Goal: Task Accomplishment & Management: Use online tool/utility

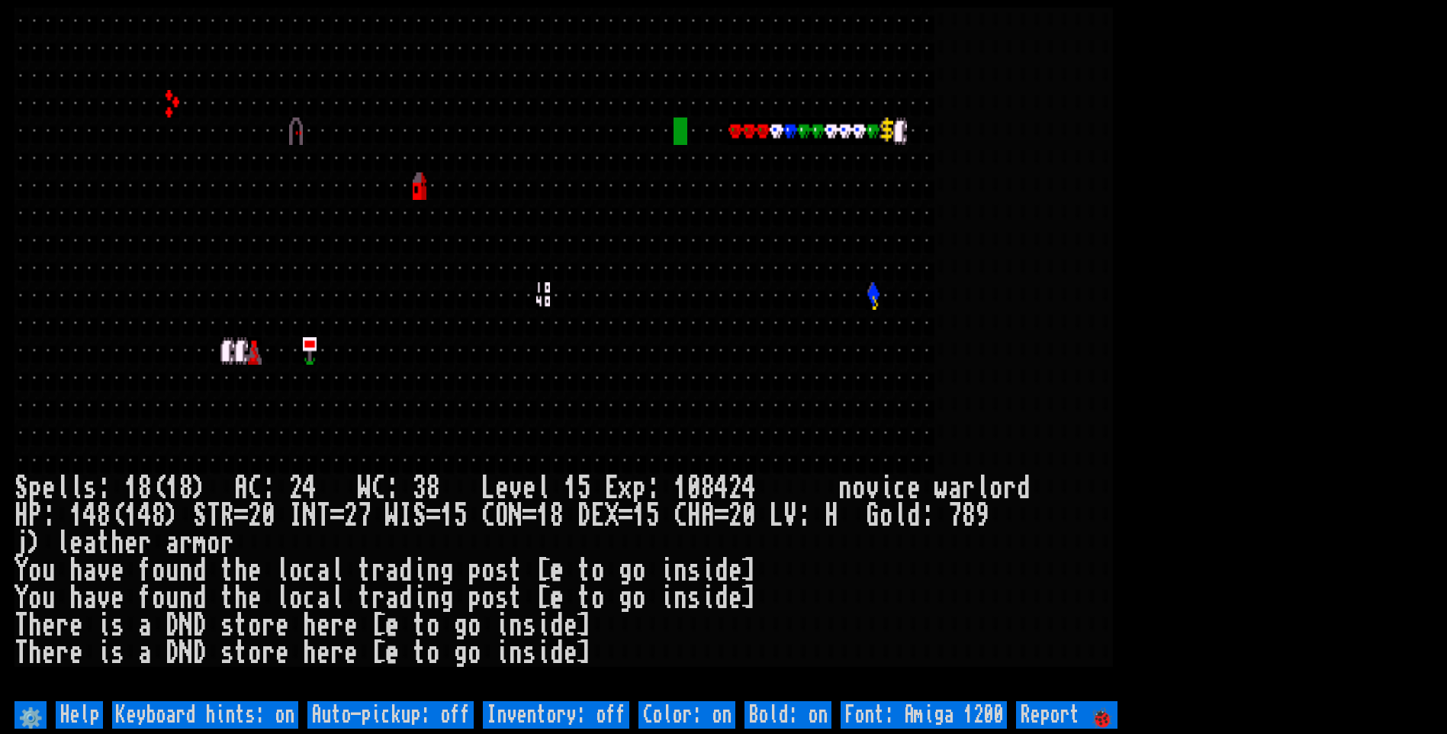
click at [409, 708] on off "Auto-pickup: off" at bounding box center [390, 714] width 166 height 27
type off "Auto-pickup: on"
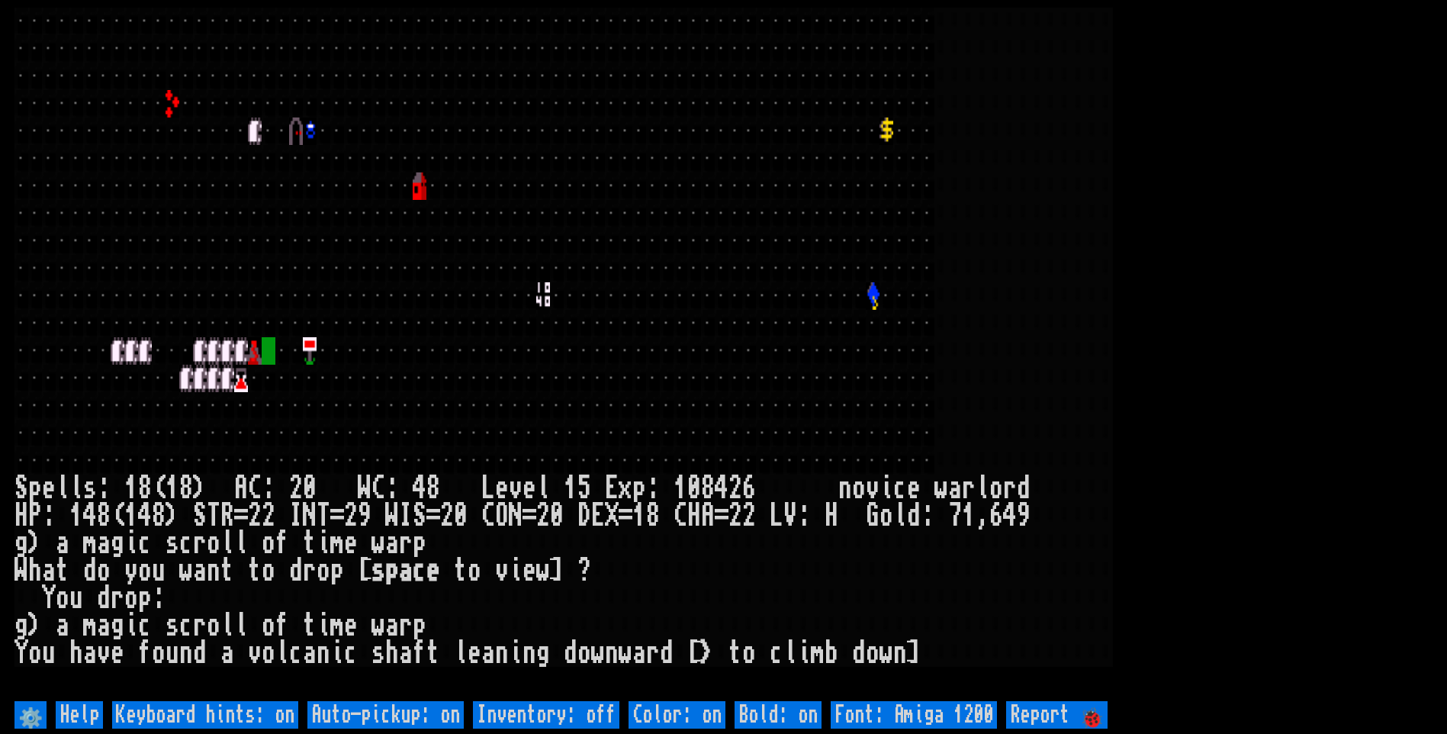
click at [408, 713] on off "Auto-pickup: on" at bounding box center [385, 714] width 156 height 27
type off "Auto-pickup: off"
